Goal: Task Accomplishment & Management: Complete application form

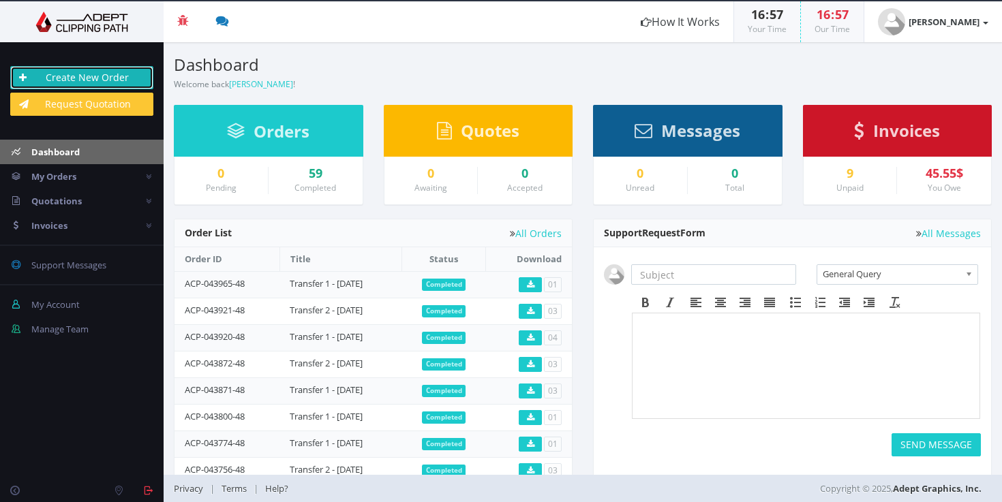
click at [69, 79] on link "Create New Order" at bounding box center [81, 77] width 143 height 23
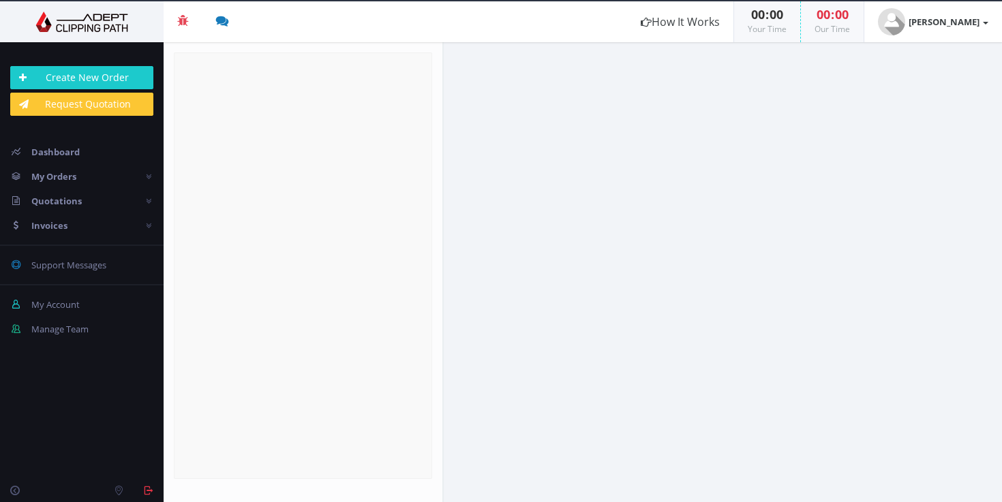
radio input "true"
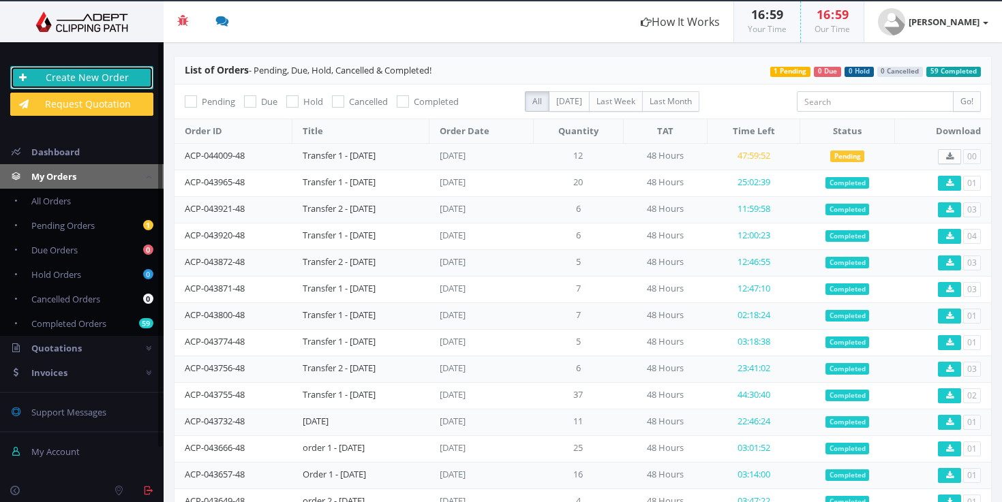
click at [74, 79] on link "Create New Order" at bounding box center [81, 77] width 143 height 23
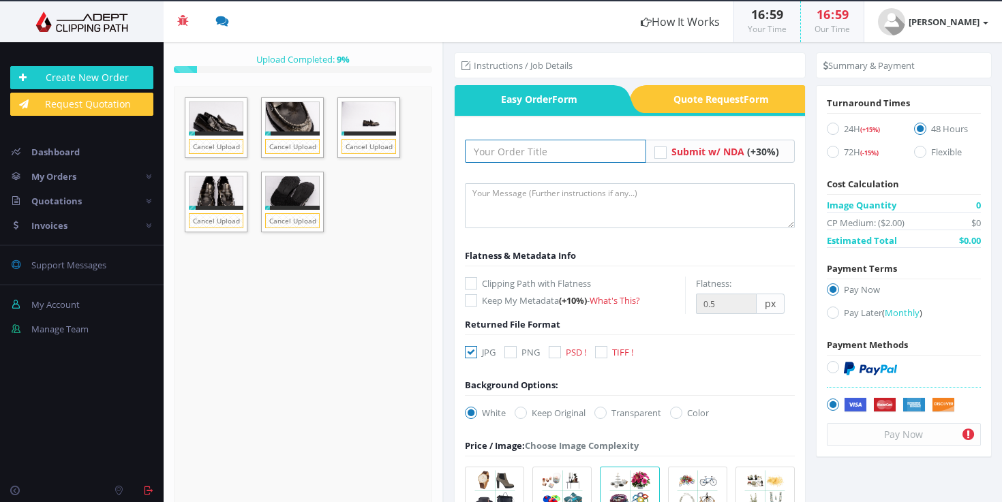
click at [540, 159] on input "text" at bounding box center [555, 151] width 181 height 23
click at [511, 153] on input "text" at bounding box center [555, 151] width 181 height 23
paste input "Transfer 3 - 15.01.25"
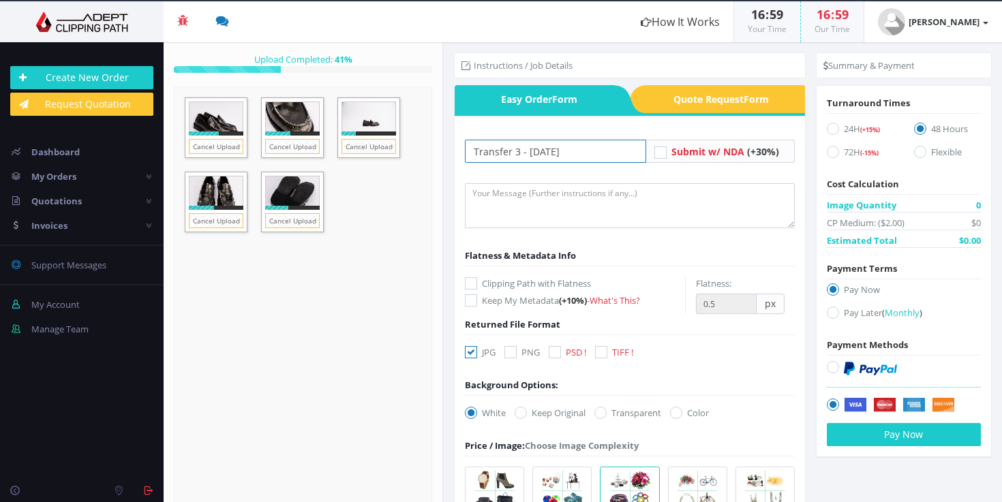
click at [518, 152] on input "Transfer 3 - 15.01.25" at bounding box center [555, 151] width 181 height 23
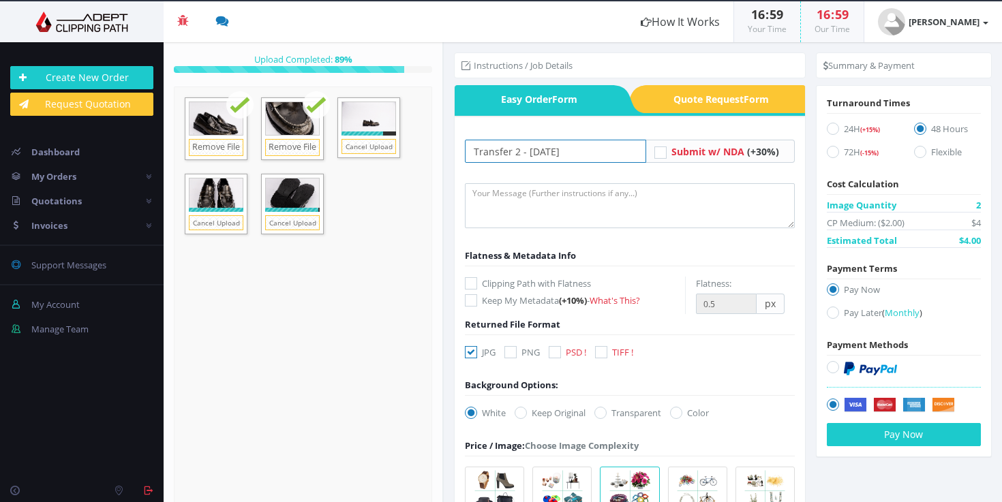
type input "Transfer 2 - [DATE]"
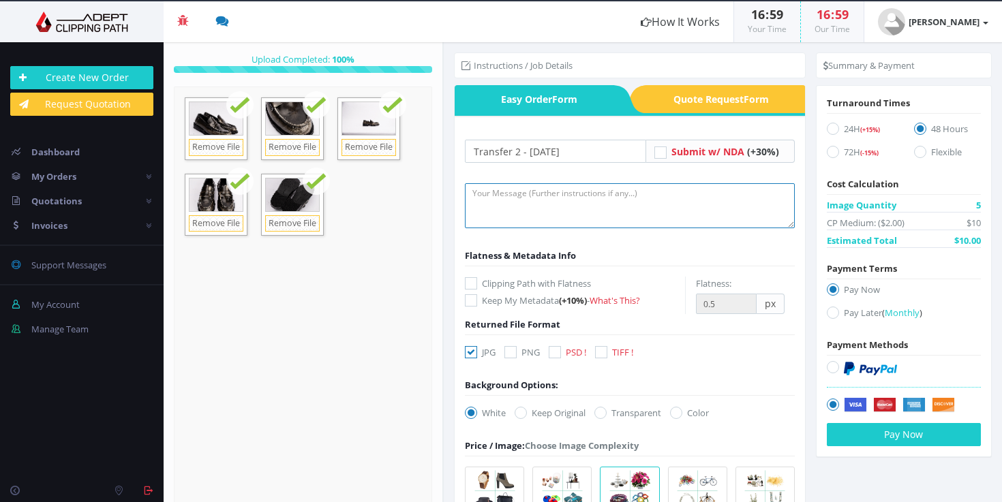
click at [624, 208] on textarea at bounding box center [630, 205] width 330 height 45
paste textarea ">format:JPG >Background colour #f1f3f2 >Image editing: enhance product, fix imp…"
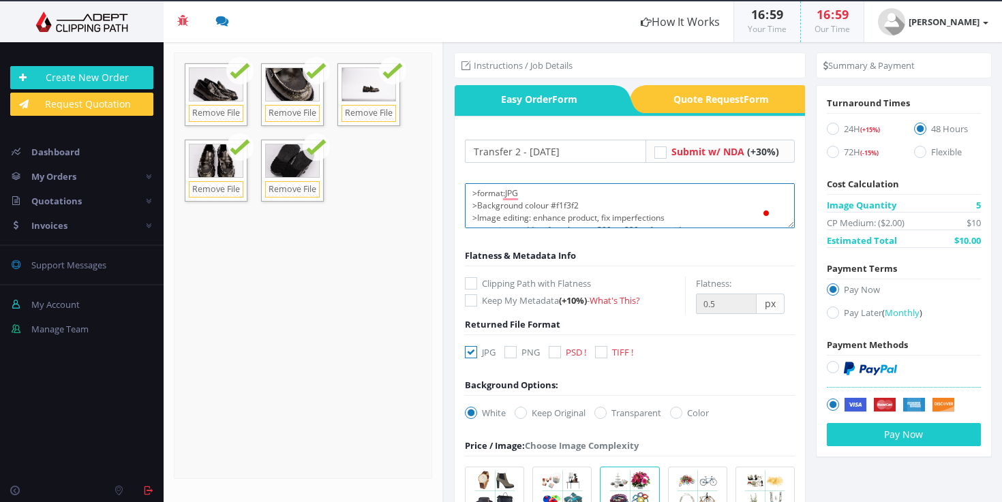
click at [573, 206] on textarea ">format:JPG >Background colour #f1f3f2 >Image editing: enhance product, fix imp…" at bounding box center [630, 205] width 330 height 45
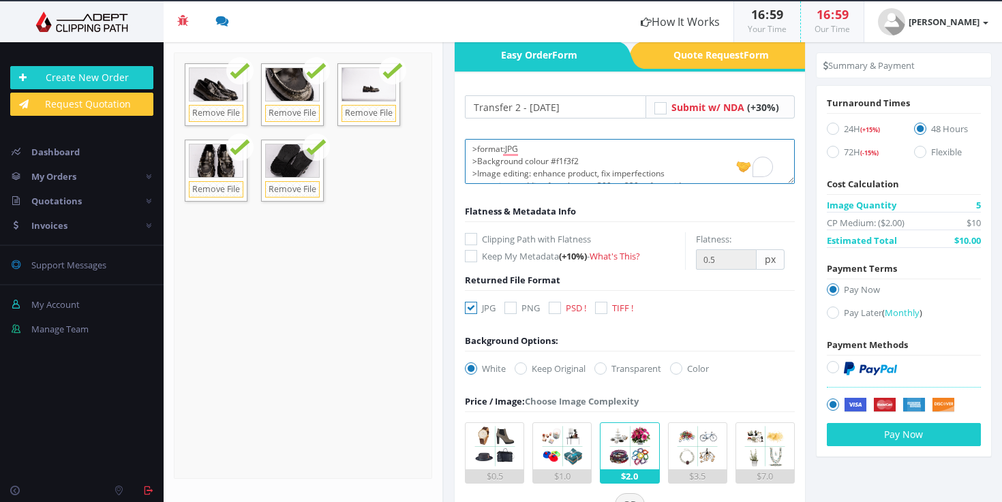
scroll to position [111, 0]
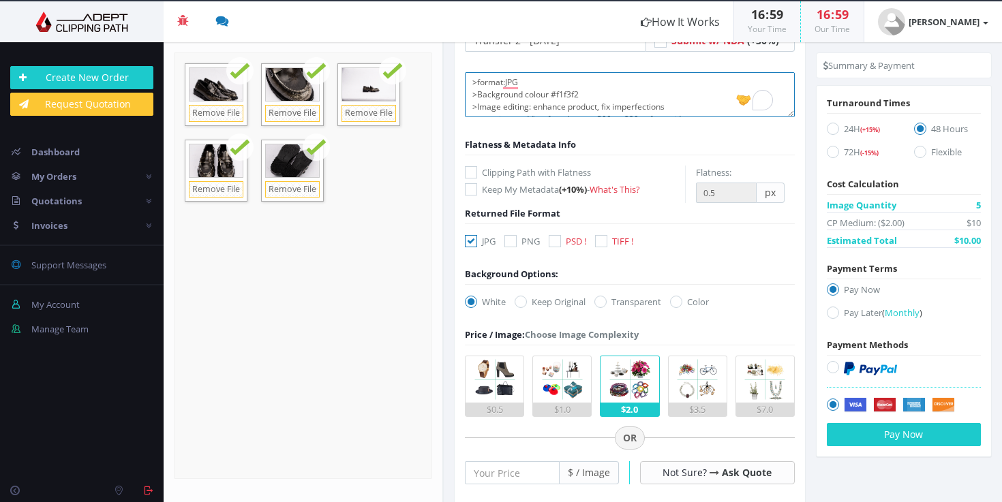
type textarea ">format:JPG >Background colour #f1f3f2 >Image editing: enhance product, fix imp…"
click at [681, 301] on icon at bounding box center [676, 302] width 12 height 12
click at [681, 301] on input "Color" at bounding box center [677, 302] width 9 height 9
radio input "true"
click at [708, 305] on input "#00aabb" at bounding box center [702, 302] width 50 height 20
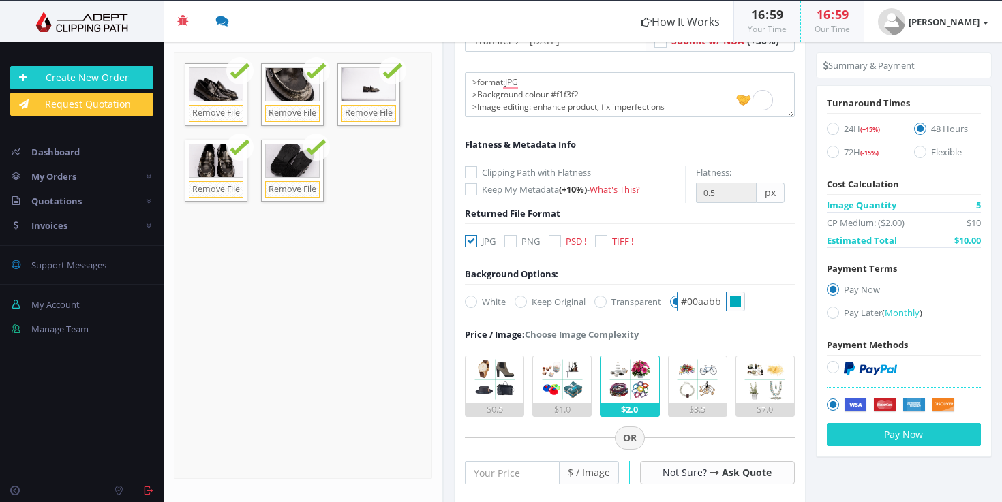
click at [708, 305] on input "#00aabb" at bounding box center [702, 302] width 50 height 20
paste input "f1f3f2"
type input "#f1f3f2"
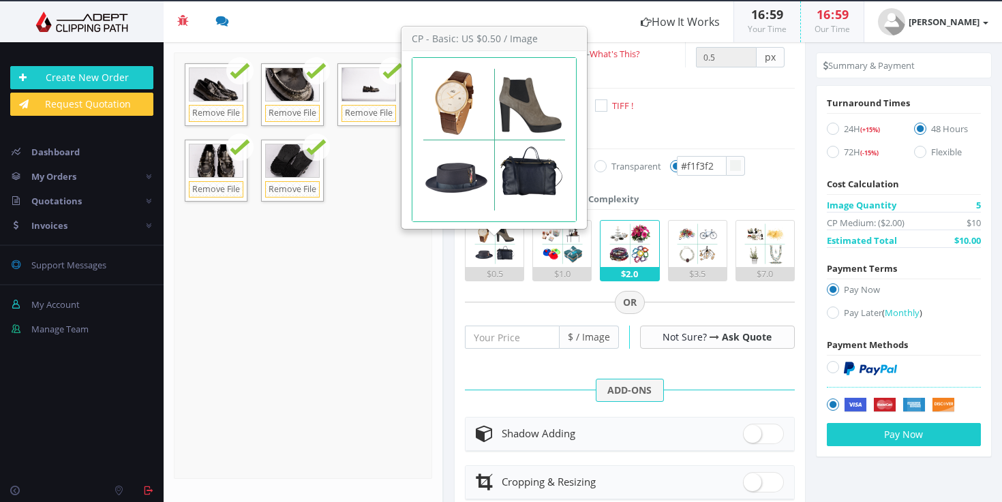
click at [510, 242] on img at bounding box center [494, 244] width 46 height 46
click at [0, 0] on input "$0.5" at bounding box center [0, 0] width 0 height 0
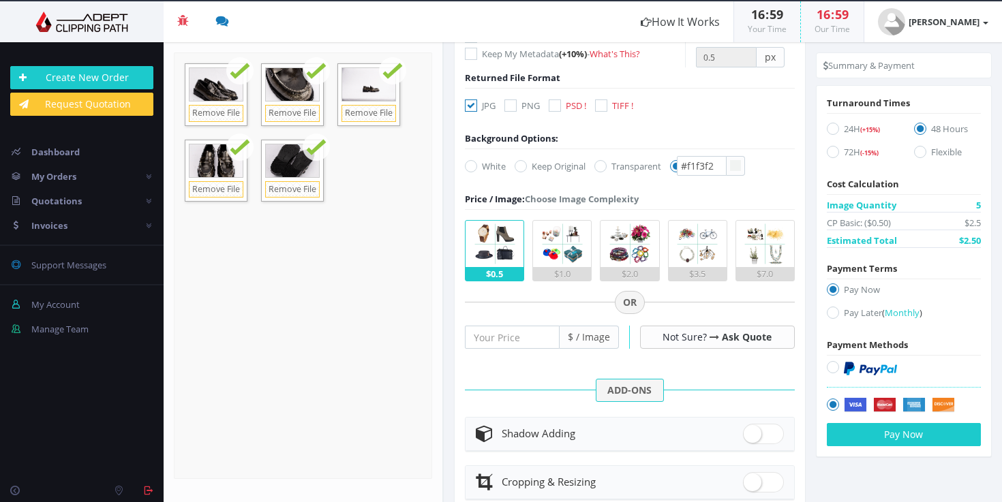
click at [833, 313] on icon at bounding box center [832, 313] width 12 height 12
click at [833, 313] on input "Pay Later ( Monthly )" at bounding box center [834, 313] width 9 height 9
radio input "true"
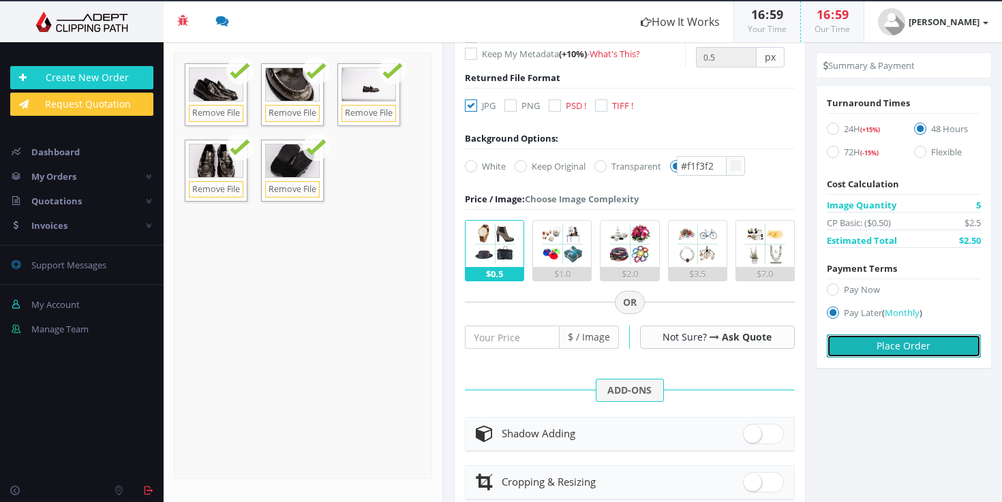
click at [895, 352] on button "Place Order" at bounding box center [903, 346] width 154 height 23
